Goal: Transaction & Acquisition: Purchase product/service

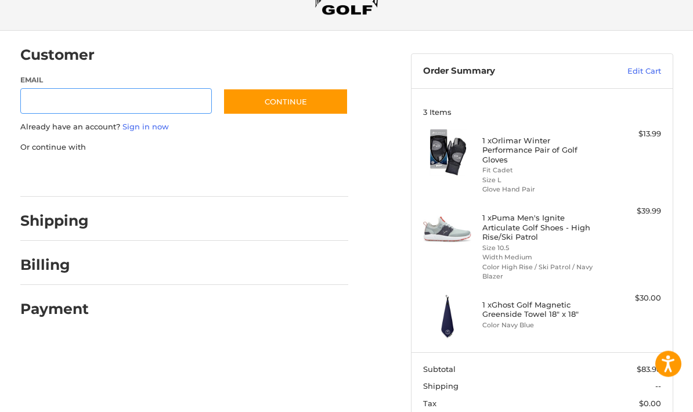
scroll to position [65, 0]
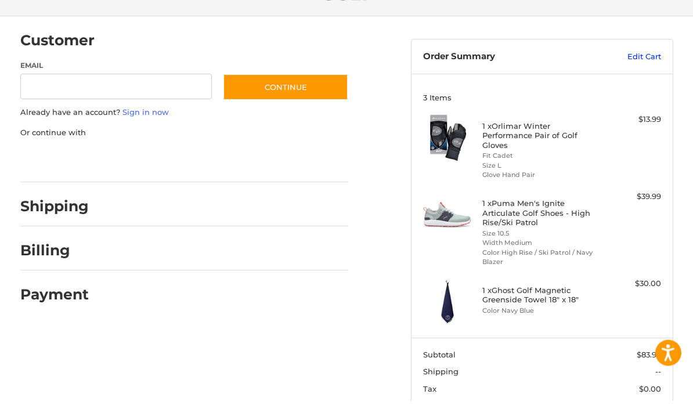
click at [651, 63] on link "Edit Cart" at bounding box center [623, 69] width 76 height 12
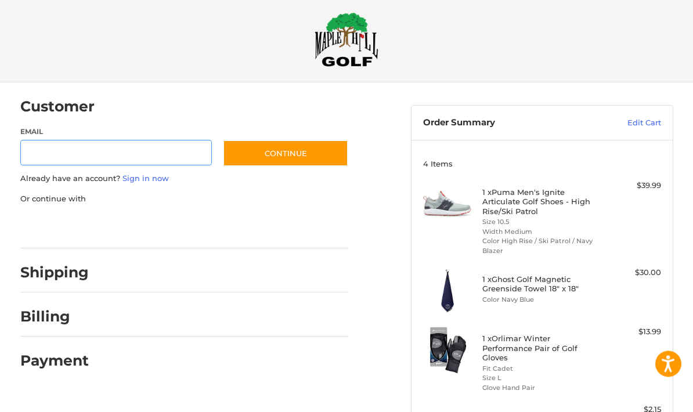
scroll to position [10, 0]
click at [68, 156] on input "Email" at bounding box center [116, 153] width 192 height 26
type input "**********"
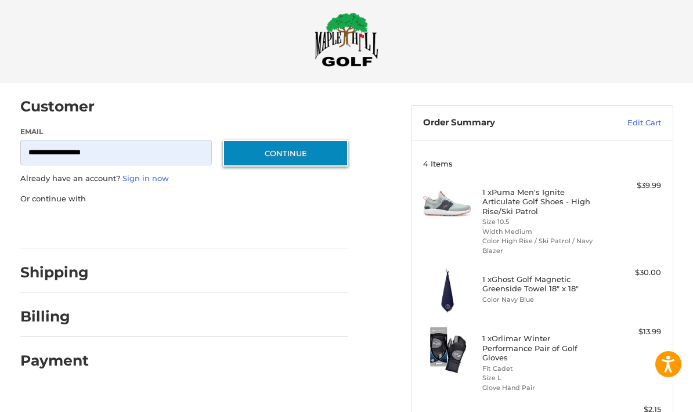
click at [320, 160] on button "Continue" at bounding box center [285, 153] width 125 height 27
